Goal: Task Accomplishment & Management: Manage account settings

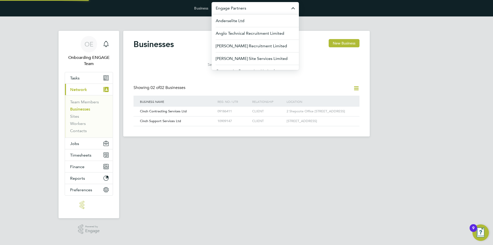
scroll to position [10, 78]
drag, startPoint x: 164, startPoint y: 75, endPoint x: 224, endPoint y: 60, distance: 61.6
click at [165, 75] on div "Businesses New Business Search CINCH Showing 02 of 02 Businesses Business Name …" at bounding box center [247, 82] width 226 height 87
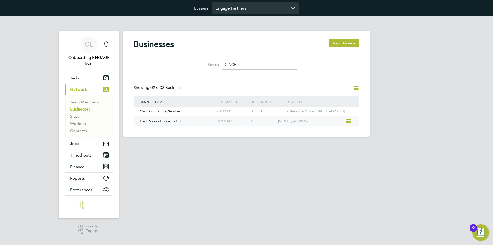
click at [349, 124] on icon at bounding box center [348, 121] width 5 height 6
click at [325, 143] on li "Edit Business" at bounding box center [331, 144] width 40 height 7
type input "[GEOGRAPHIC_DATA]"
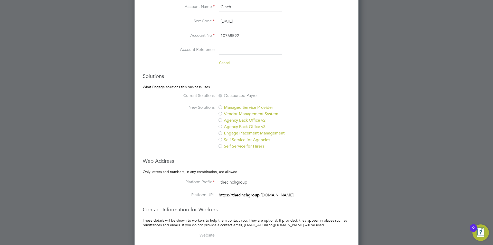
scroll to position [501, 0]
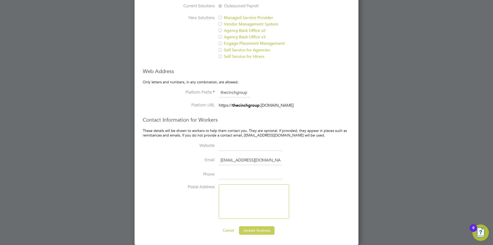
click at [248, 229] on button "Update Business" at bounding box center [256, 230] width 35 height 8
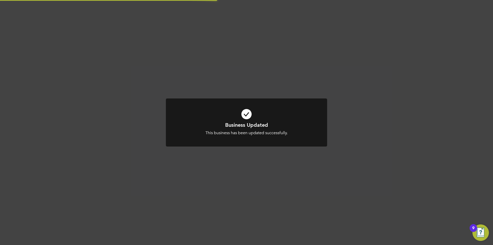
scroll to position [0, 0]
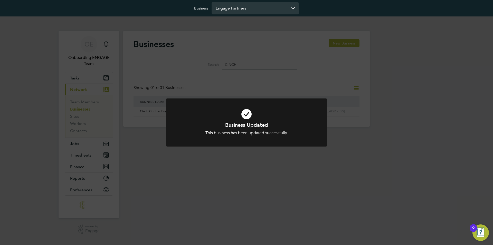
click at [163, 219] on div "Business Updated This business has been updated successfully. Cancel Okay" at bounding box center [246, 122] width 493 height 245
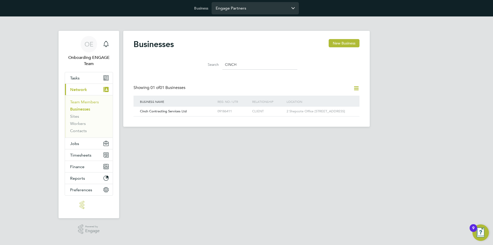
click at [87, 103] on link "Team Members" at bounding box center [84, 101] width 29 height 5
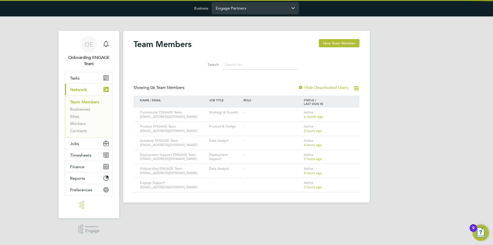
click at [229, 12] on input "Engage Partners" at bounding box center [255, 8] width 87 height 12
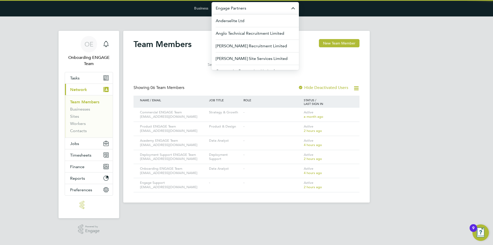
type input "b"
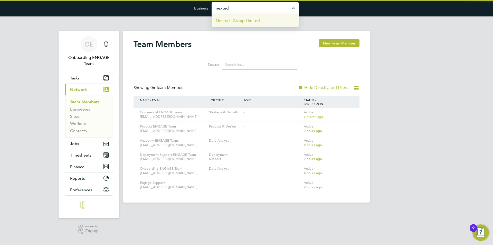
click at [232, 22] on span "Nextech Group Limited" at bounding box center [238, 21] width 44 height 6
type input "Nextech Group Limited"
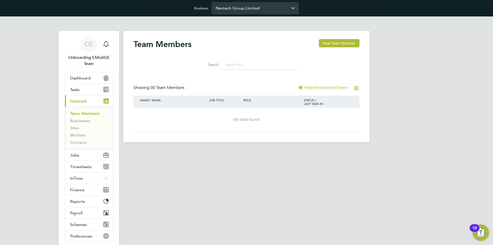
click at [261, 12] on input "Nextech Group Limited" at bounding box center [255, 8] width 87 height 12
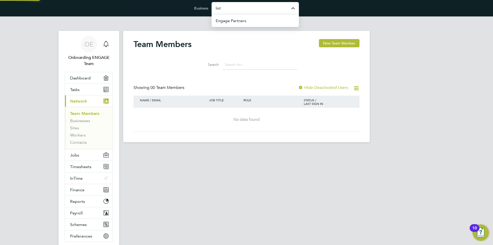
click at [248, 28] on app-barbie "Team Members New Team Member Search Showing 00 Team Members Hide Deactivated Us…" at bounding box center [246, 79] width 247 height 126
type input "Nextech Group Limited"
